Goal: Browse casually: Explore the website without a specific task or goal

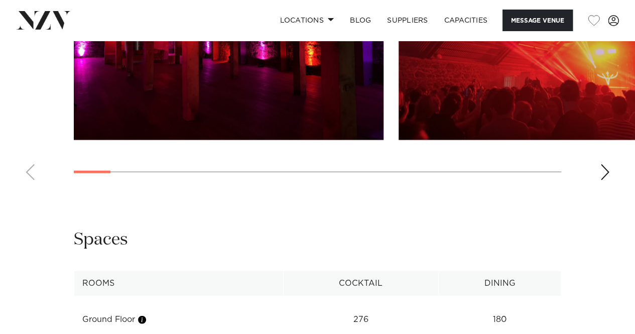
scroll to position [1004, 0]
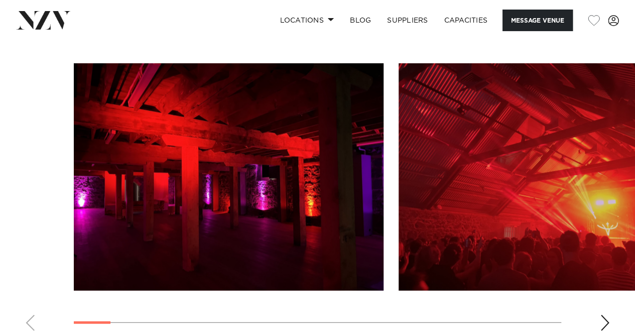
click at [617, 249] on swiper-container at bounding box center [317, 201] width 635 height 276
click at [606, 315] on div "Next slide" at bounding box center [605, 323] width 10 height 16
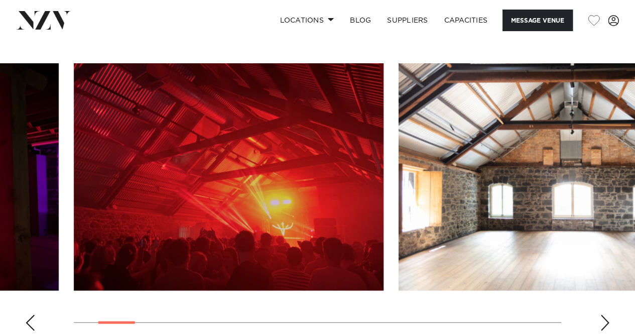
click at [606, 315] on div "Next slide" at bounding box center [605, 323] width 10 height 16
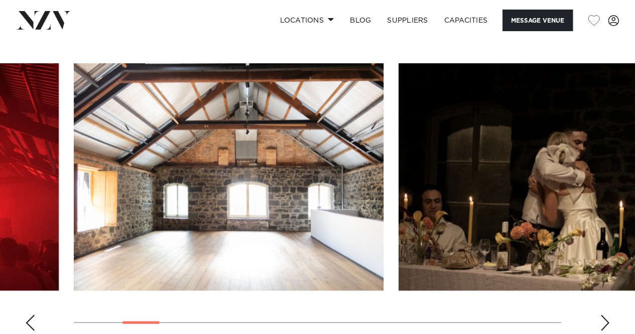
click at [606, 315] on div "Next slide" at bounding box center [605, 323] width 10 height 16
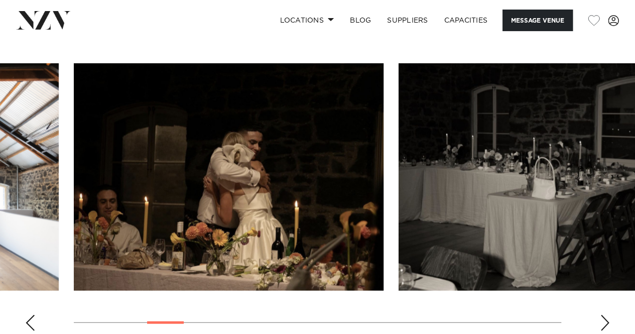
click at [606, 315] on div "Next slide" at bounding box center [605, 323] width 10 height 16
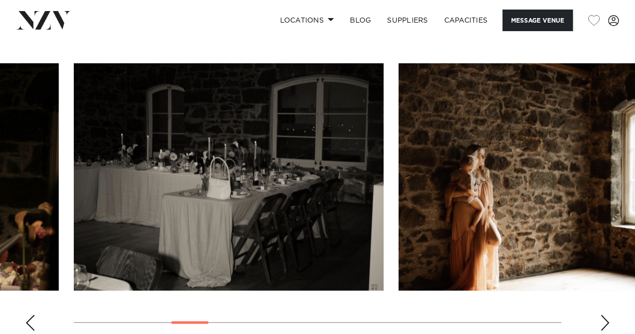
click at [606, 315] on div "Next slide" at bounding box center [605, 323] width 10 height 16
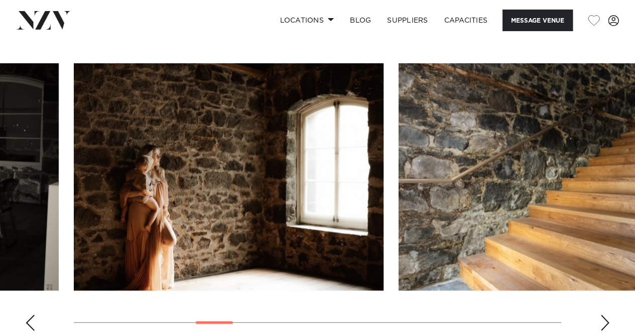
click at [606, 315] on div "Next slide" at bounding box center [605, 323] width 10 height 16
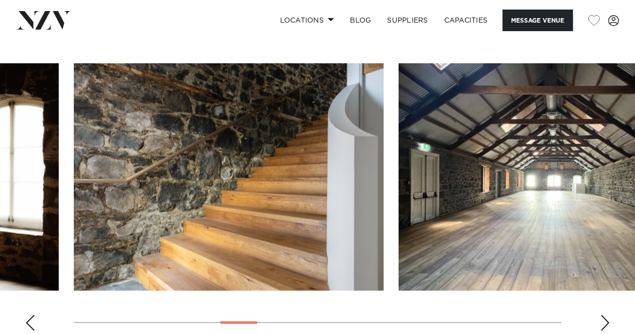
click at [606, 315] on div "Next slide" at bounding box center [605, 323] width 10 height 16
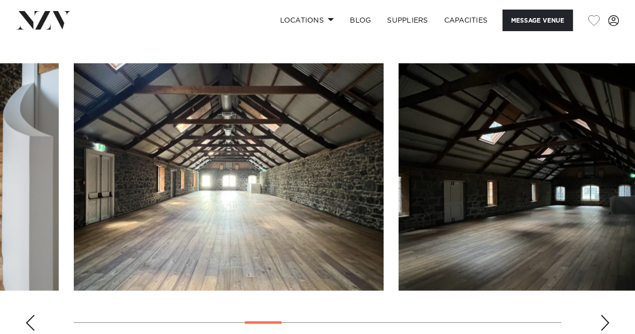
click at [606, 315] on div "Next slide" at bounding box center [605, 323] width 10 height 16
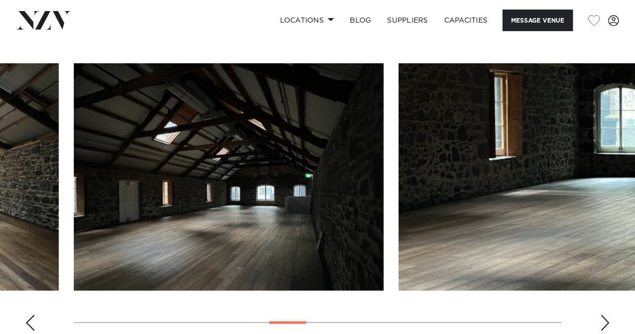
click at [606, 315] on div "Next slide" at bounding box center [605, 323] width 10 height 16
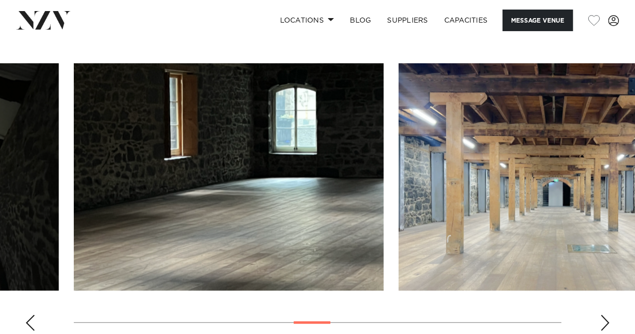
click at [606, 315] on div "Next slide" at bounding box center [605, 323] width 10 height 16
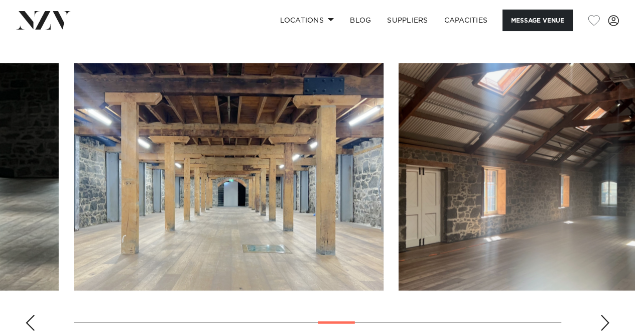
click at [606, 315] on div "Next slide" at bounding box center [605, 323] width 10 height 16
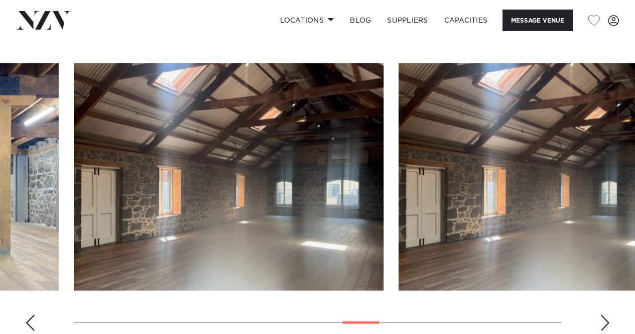
click at [606, 315] on div "Next slide" at bounding box center [605, 323] width 10 height 16
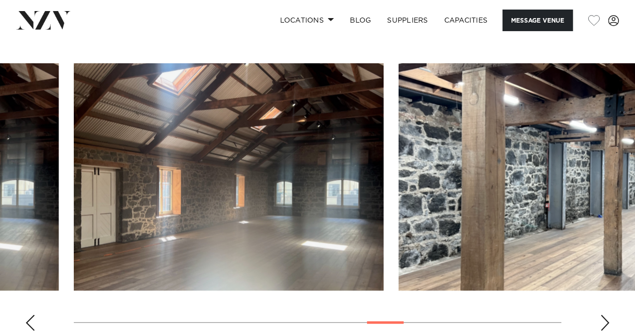
click at [605, 315] on div "Next slide" at bounding box center [605, 323] width 10 height 16
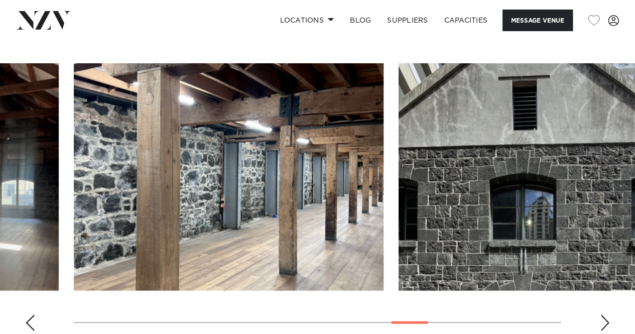
click at [605, 315] on div "Next slide" at bounding box center [605, 323] width 10 height 16
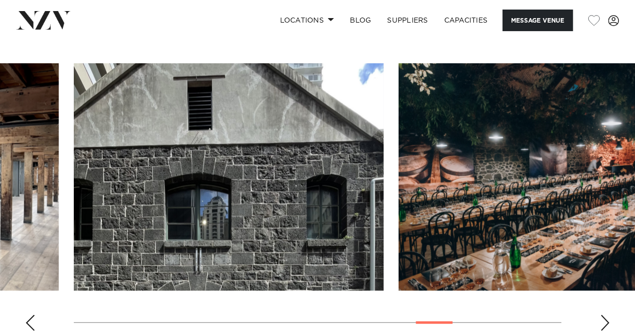
click at [605, 315] on div "Next slide" at bounding box center [605, 323] width 10 height 16
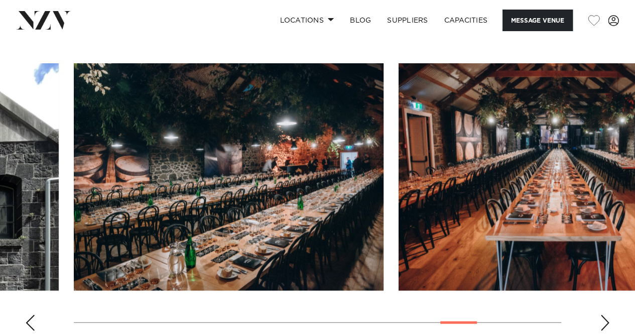
click at [605, 315] on div "Next slide" at bounding box center [605, 323] width 10 height 16
